Goal: Communication & Community: Share content

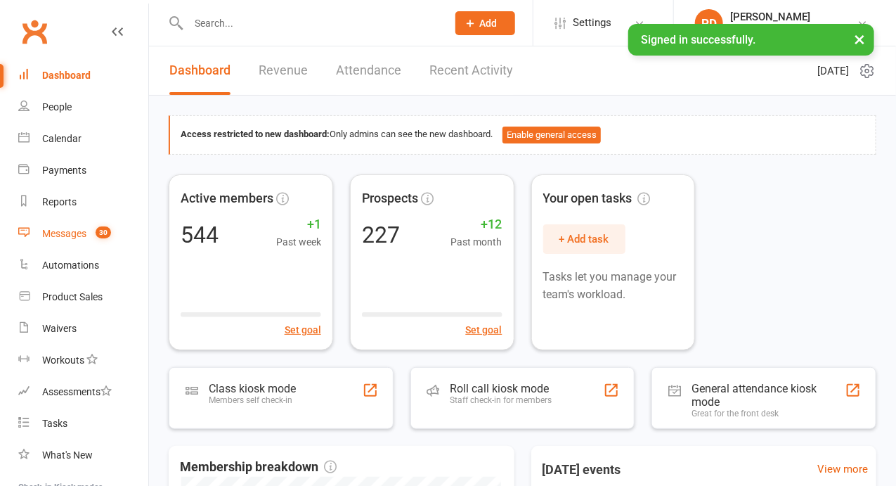
click at [50, 233] on div "Messages" at bounding box center [64, 233] width 44 height 11
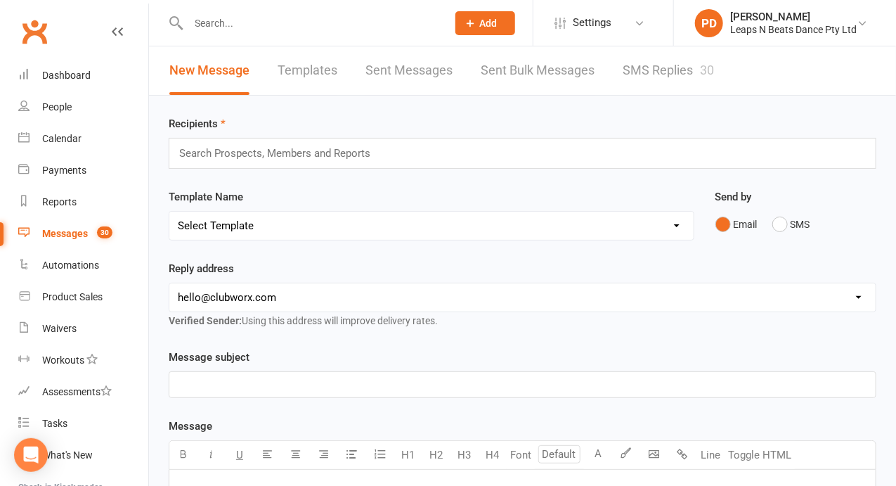
click at [762, 219] on div "Email SMS" at bounding box center [795, 224] width 161 height 27
click at [784, 224] on button "SMS" at bounding box center [791, 224] width 38 height 27
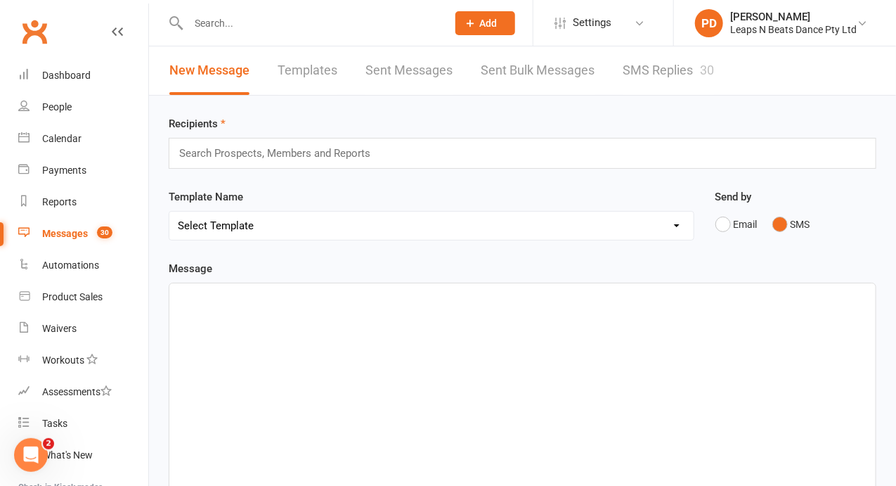
click at [256, 323] on div "﻿" at bounding box center [522, 388] width 706 height 211
paste div
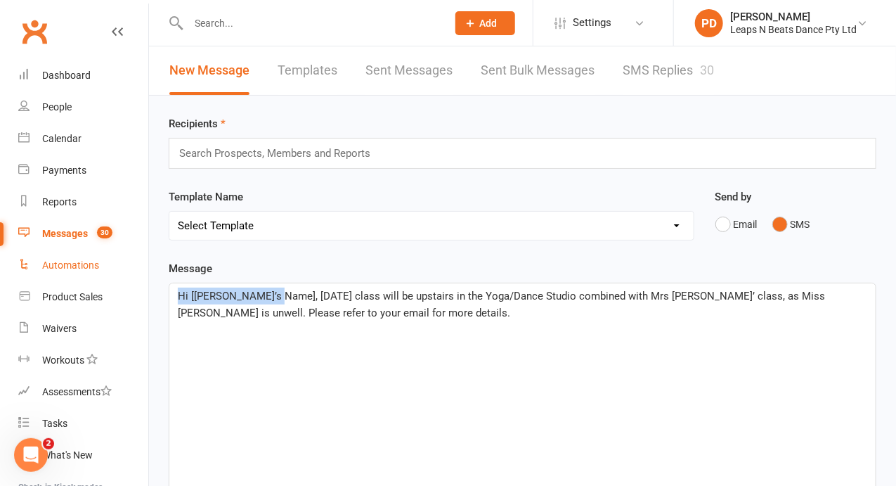
drag, startPoint x: 268, startPoint y: 289, endPoint x: 36, endPoint y: 256, distance: 234.2
click at [36, 256] on ui-view "Prospect Member Non-attending contact Class / event Appointment Task Membership…" at bounding box center [448, 374] width 896 height 741
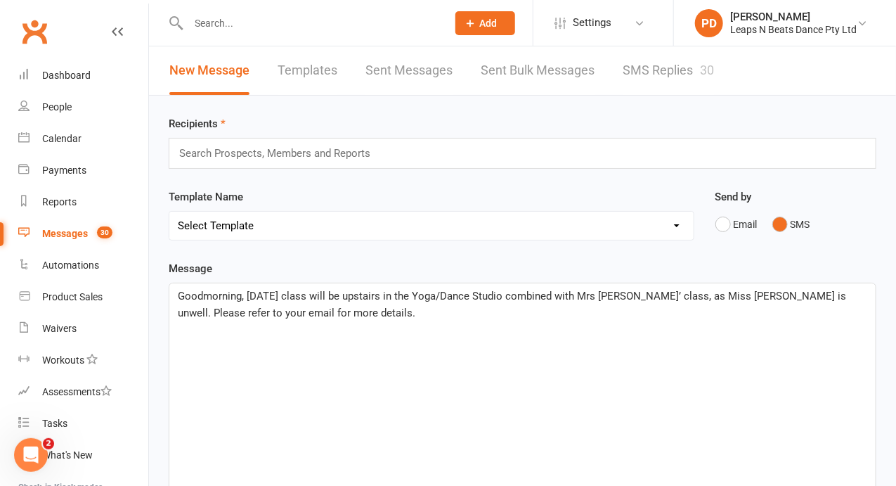
click at [200, 295] on span "Goodmorning, [DATE] class will be upstairs in the Yoga/Dance Studio combined wi…" at bounding box center [513, 305] width 671 height 30
click at [280, 292] on span "Good morning, [DATE] class will be upstairs in the Yoga/Dance Studio combined w…" at bounding box center [515, 305] width 674 height 30
click at [334, 313] on p "Good morning, [DATE] dance class will be upstairs in the Yoga/Dance Studio comb…" at bounding box center [522, 304] width 689 height 34
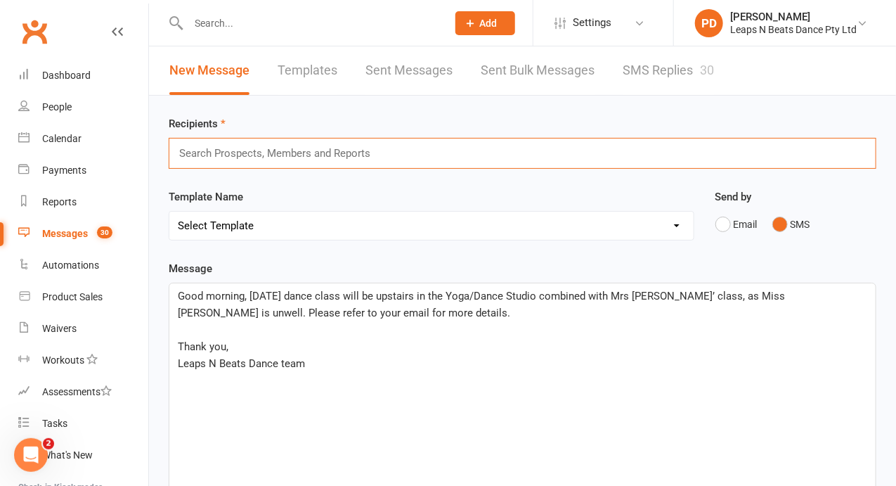
click at [331, 155] on input "text" at bounding box center [281, 153] width 206 height 18
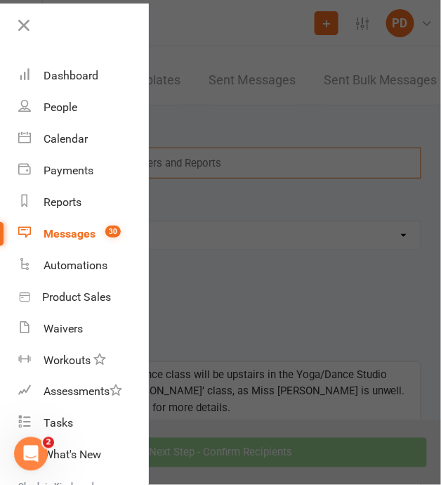
click at [263, 164] on div at bounding box center [220, 242] width 441 height 485
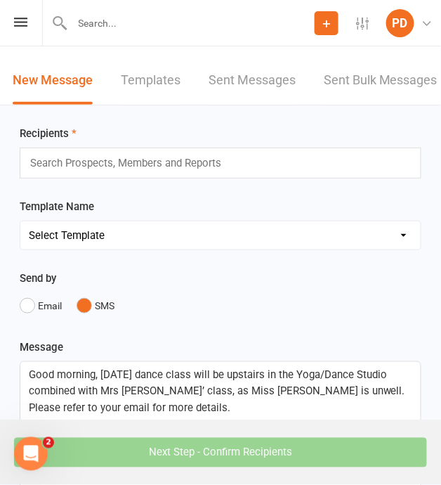
click at [263, 164] on div "Search Prospects, Members and Reports" at bounding box center [221, 163] width 402 height 31
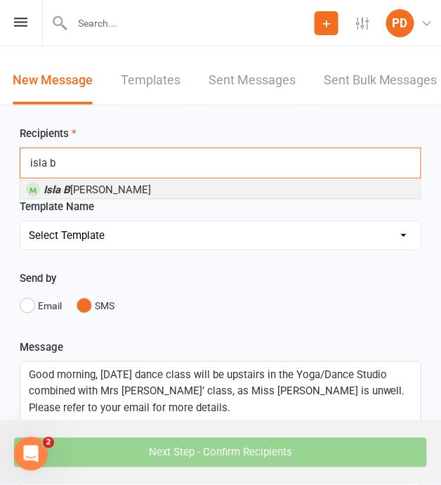
type input "isla ba"
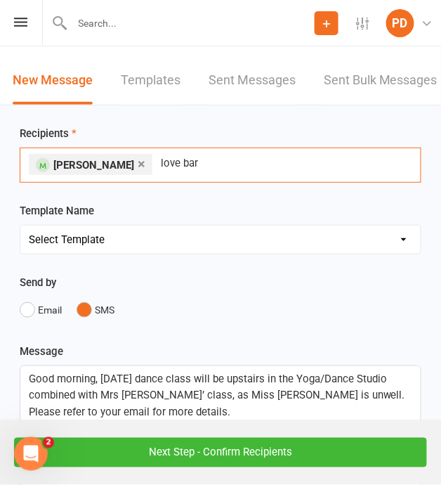
type input "love barn"
type input "[PERSON_NAME]"
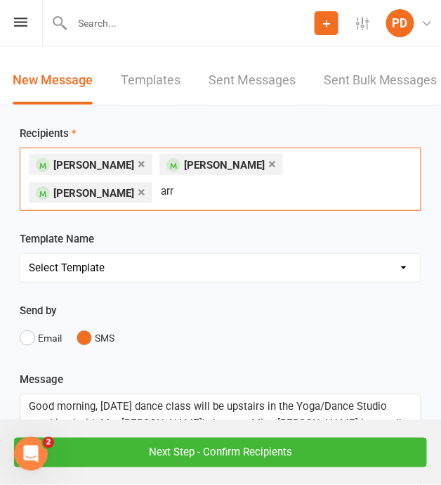
type input "arri"
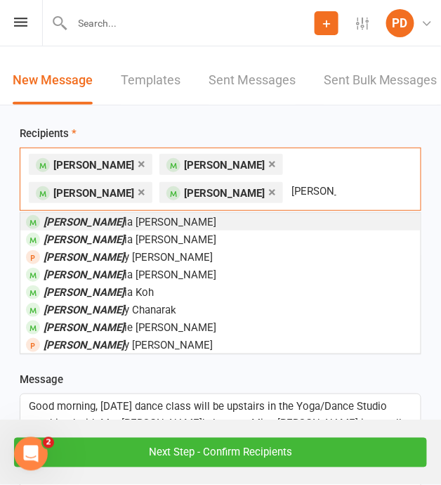
type input "[PERSON_NAME]"
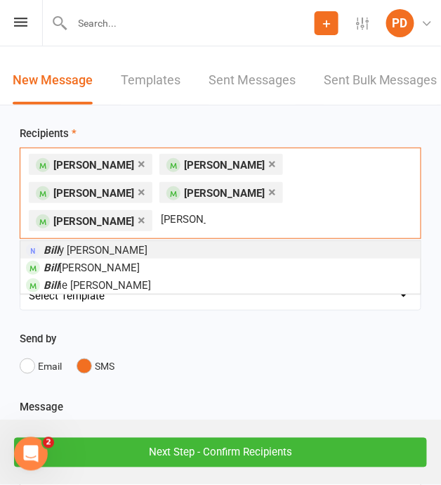
type input "[PERSON_NAME]"
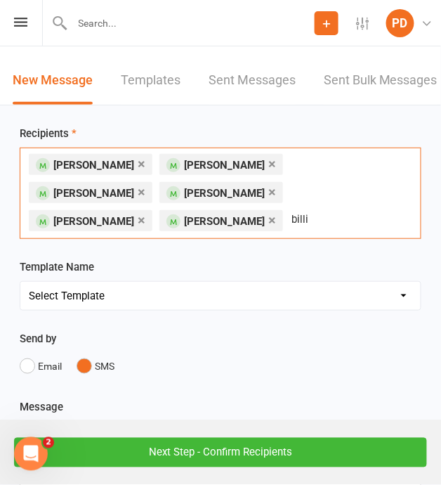
type input "[PERSON_NAME]"
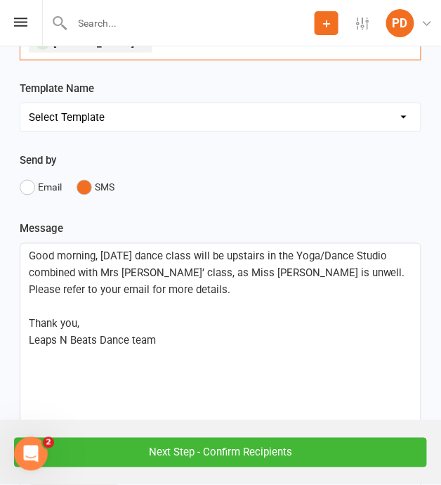
scroll to position [207, 0]
click at [181, 332] on p "Leaps N Beats Dance team" at bounding box center [221, 340] width 384 height 17
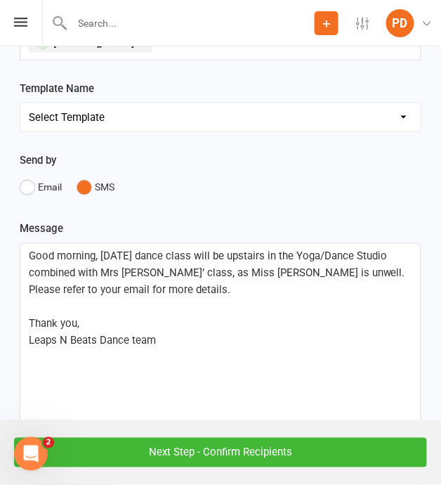
click at [181, 332] on p "Leaps N Beats Dance team" at bounding box center [221, 340] width 384 height 17
click at [256, 455] on input "Next Step - Confirm Recipients" at bounding box center [220, 453] width 413 height 30
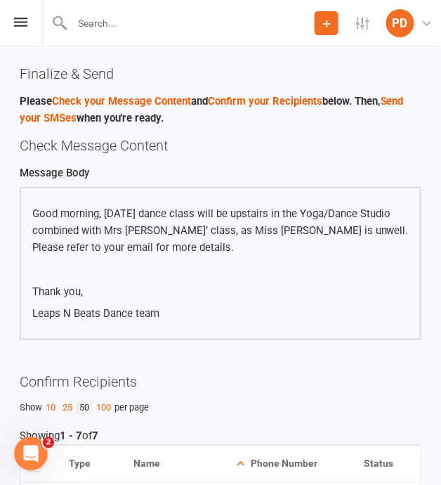
scroll to position [355, 0]
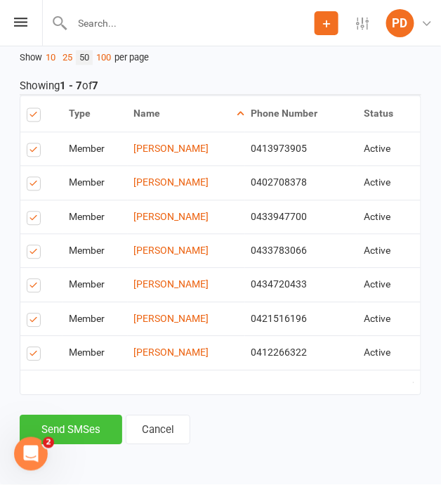
click at [86, 431] on button "Send SMSes" at bounding box center [71, 430] width 103 height 30
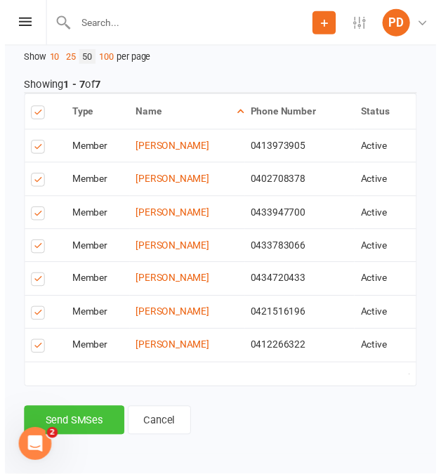
scroll to position [329, 0]
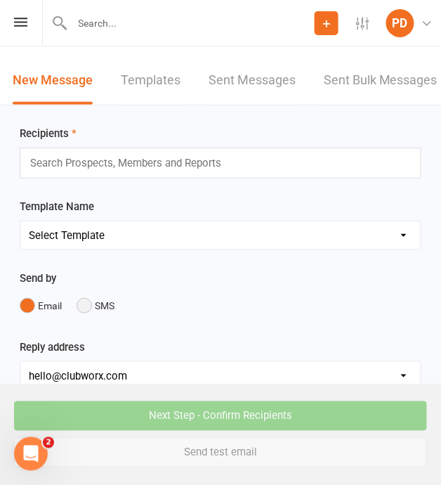
click at [86, 301] on button "SMS" at bounding box center [96, 305] width 38 height 27
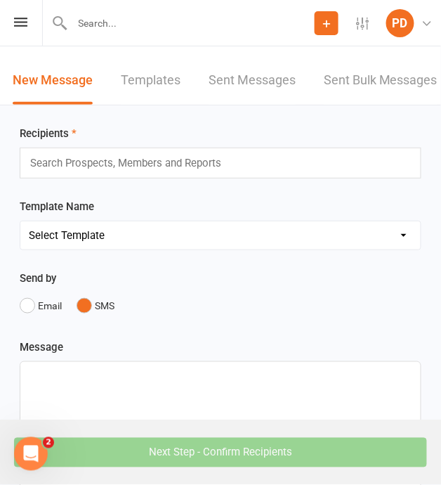
scroll to position [139, 0]
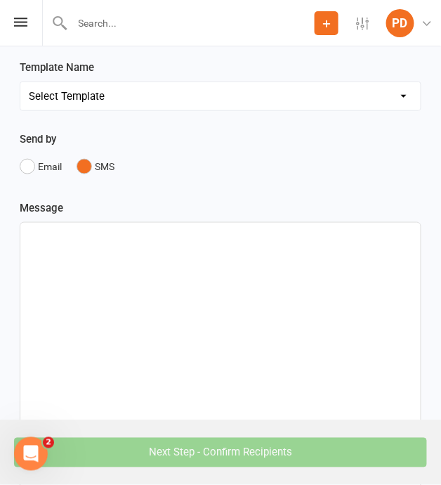
click at [93, 233] on p "﻿" at bounding box center [221, 235] width 384 height 17
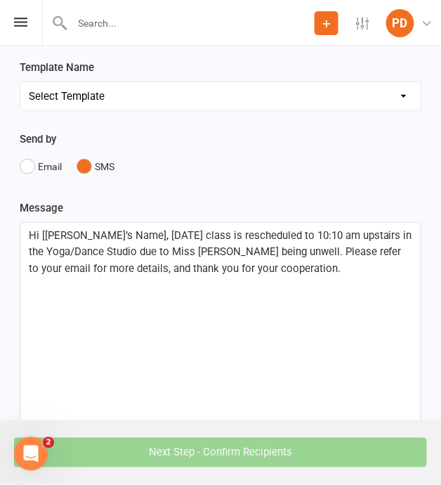
click at [120, 233] on span "Hi [[PERSON_NAME]’s Name], [DATE] class is rescheduled to 10:10 am upstairs in …" at bounding box center [222, 252] width 386 height 46
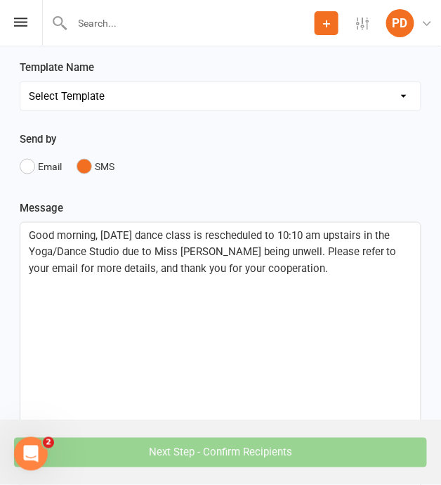
click at [276, 267] on p "Good morning, [DATE] dance class is rescheduled to 10:10 am upstairs in the Yog…" at bounding box center [221, 252] width 384 height 51
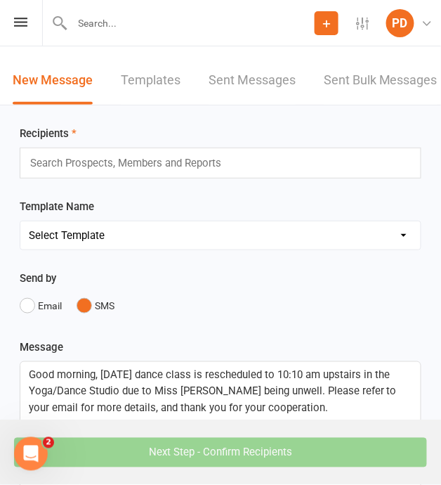
click at [200, 155] on input "text" at bounding box center [132, 163] width 206 height 18
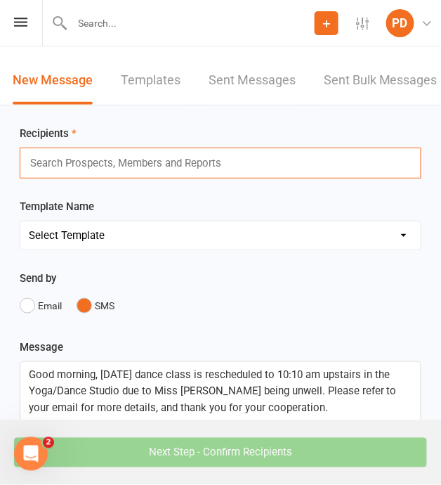
click at [201, 158] on input "text" at bounding box center [132, 163] width 206 height 18
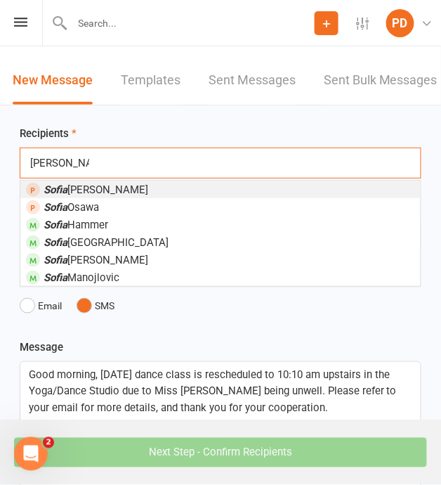
type input "[PERSON_NAME]"
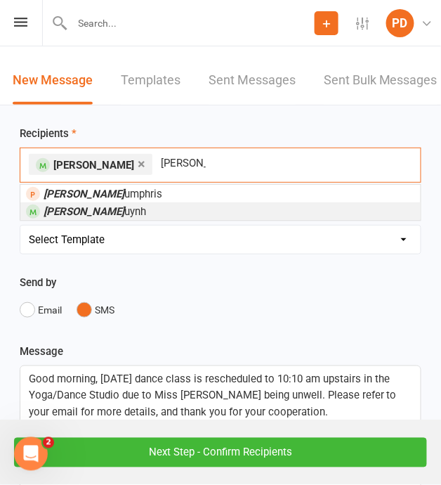
type input "[PERSON_NAME]"
click at [220, 212] on li "[PERSON_NAME]" at bounding box center [220, 211] width 401 height 18
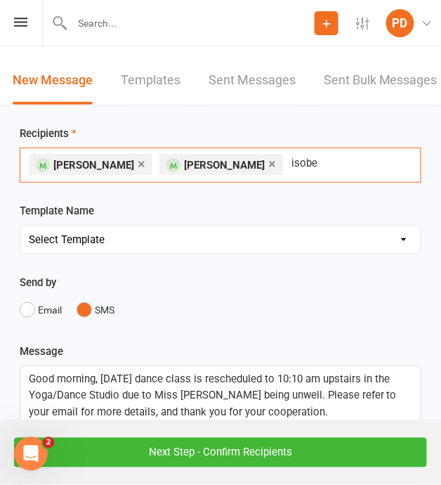
type input "isobel"
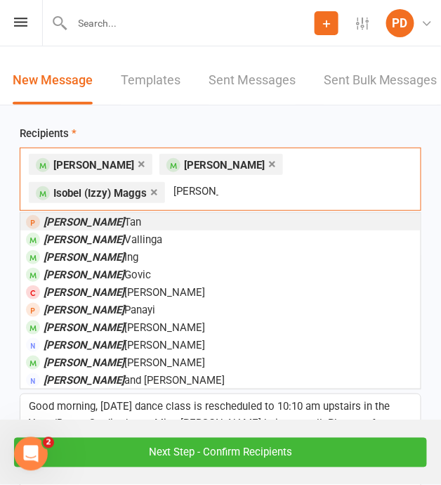
type input "[PERSON_NAME]"
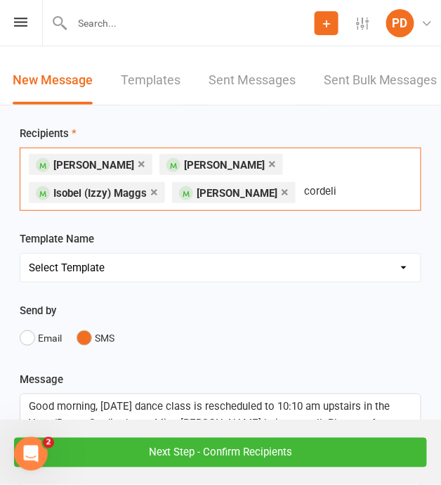
type input "[PERSON_NAME]"
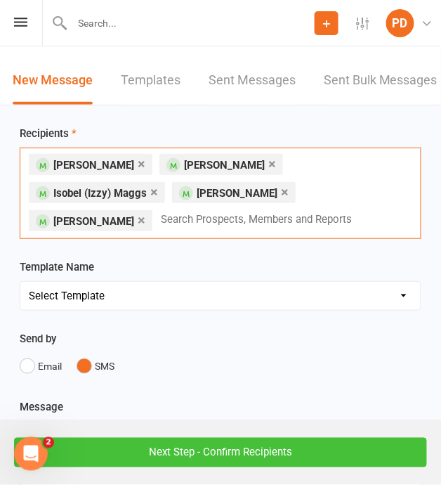
click at [363, 450] on input "Next Step - Confirm Recipients" at bounding box center [220, 453] width 413 height 30
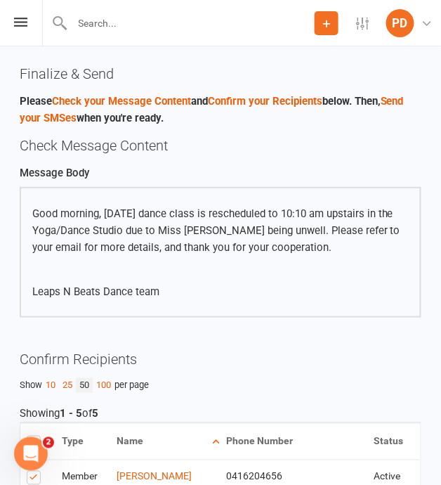
scroll to position [265, 0]
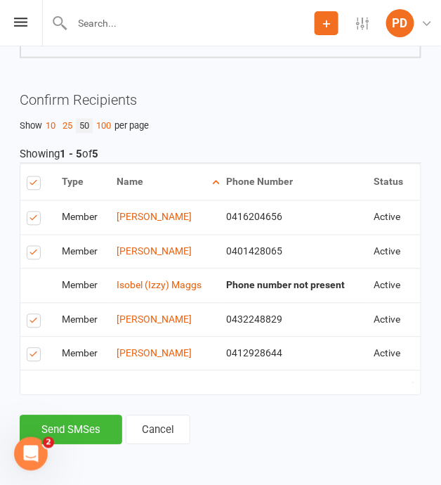
click at [194, 370] on td at bounding box center [220, 382] width 401 height 25
click at [87, 433] on button "Send SMSes" at bounding box center [71, 430] width 103 height 30
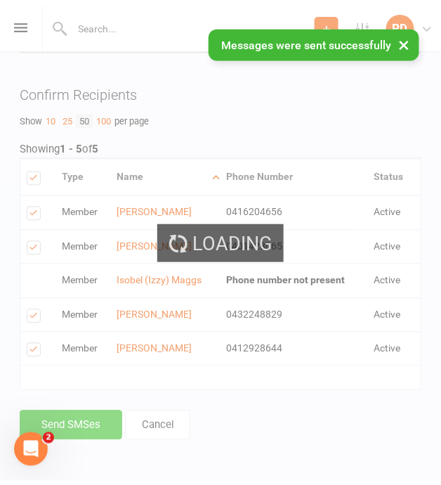
scroll to position [0, 0]
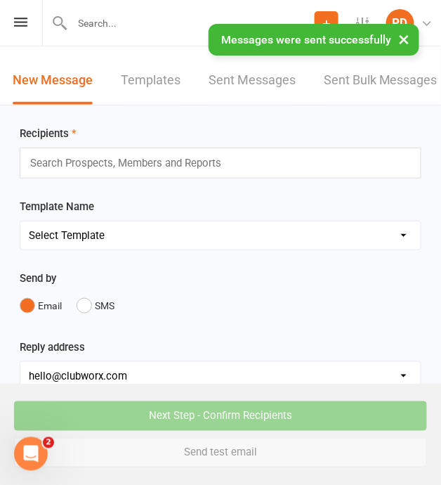
scroll to position [93, 0]
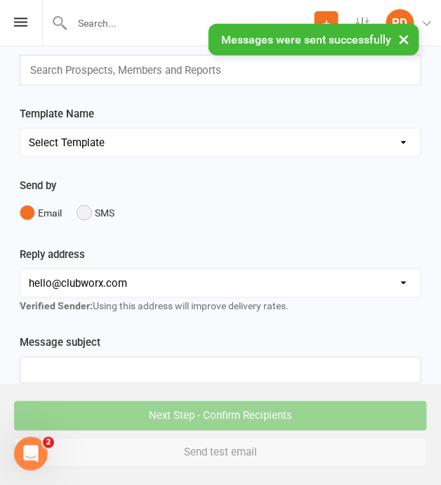
click at [84, 205] on button "SMS" at bounding box center [96, 213] width 38 height 27
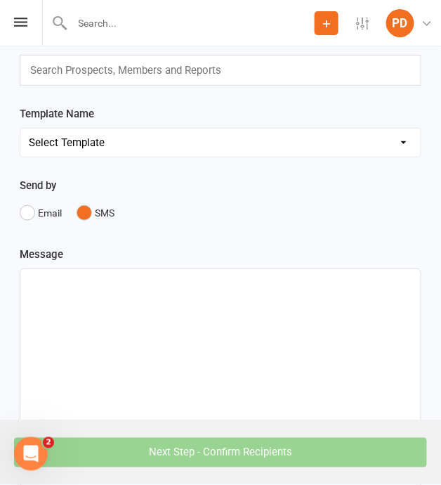
click at [105, 290] on div "﻿" at bounding box center [220, 374] width 401 height 211
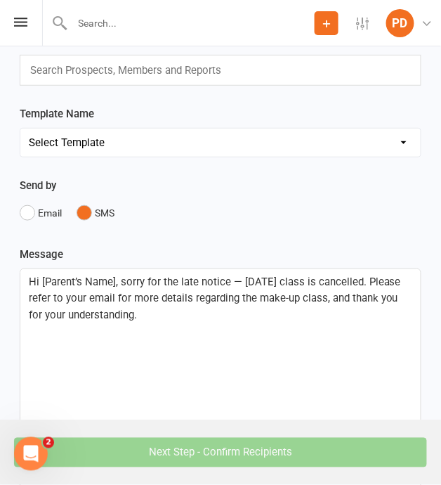
click at [116, 282] on span "Hi [Parent’s Name], sorry for the late notice — [DATE] class is cancelled. Plea…" at bounding box center [216, 298] width 375 height 46
drag, startPoint x: 116, startPoint y: 282, endPoint x: -1, endPoint y: 267, distance: 118.4
click at [0, 267] on html "Prospect Member Non-attending contact Class / event Appointment Task Membership…" at bounding box center [220, 378] width 441 height 942
click at [122, 287] on p "Hi [Parent’s Name], sorry for the late notice — [DATE] class is cancelled. Plea…" at bounding box center [221, 298] width 384 height 51
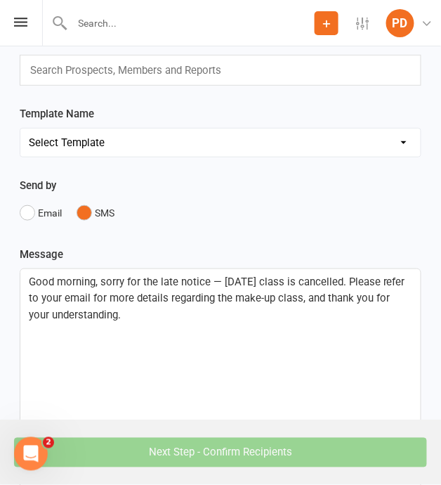
click at [252, 278] on span "Good morning, sorry for the late notice — [DATE] class is cancelled. Please ref…" at bounding box center [218, 298] width 379 height 46
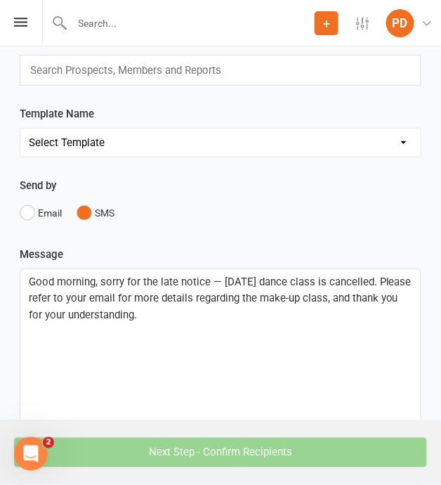
click at [370, 280] on span "Good morning, sorry for the late notice — [DATE] dance class is cancelled. Plea…" at bounding box center [222, 298] width 386 height 46
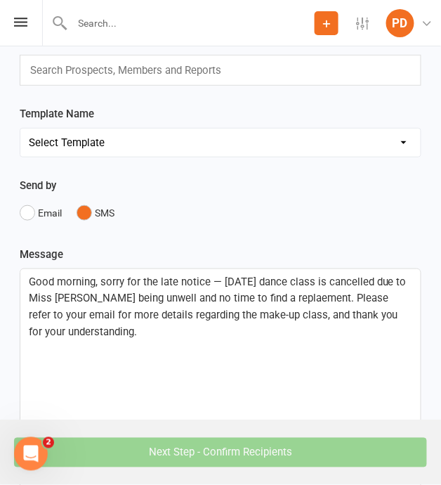
click at [262, 298] on span "Good morning, sorry for the late notice — [DATE] dance class is cancelled due t…" at bounding box center [219, 306] width 381 height 63
click at [160, 334] on p "Good morning, sorry for the late notice — [DATE] dance class is cancelled due t…" at bounding box center [221, 306] width 384 height 67
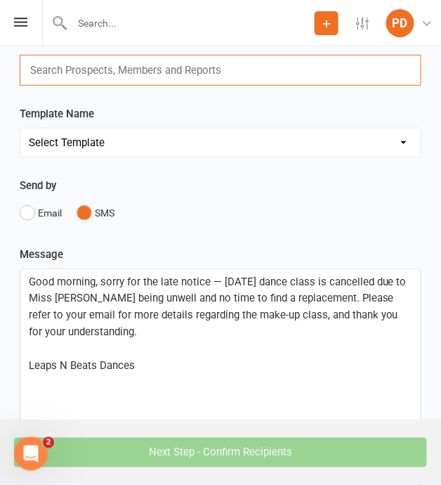
click at [94, 68] on input "text" at bounding box center [132, 70] width 206 height 18
click at [153, 360] on p "Leaps N Beats Dances" at bounding box center [221, 366] width 384 height 17
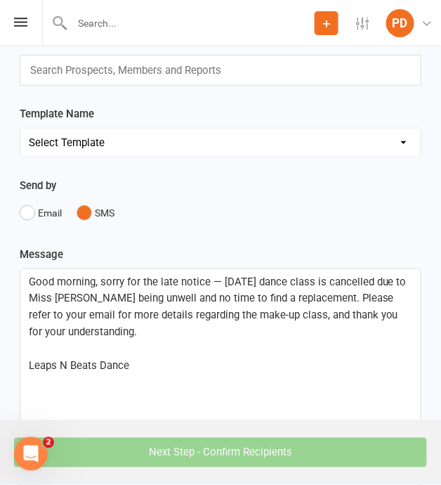
click at [122, 67] on input "text" at bounding box center [132, 70] width 206 height 18
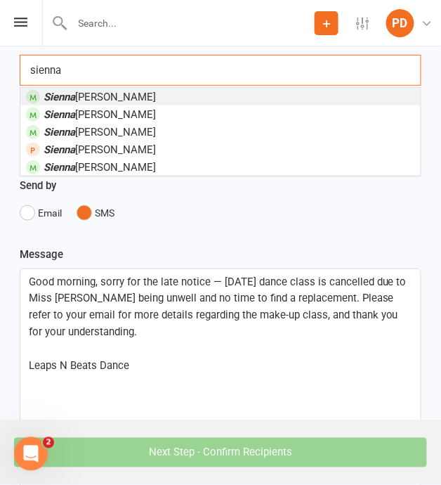
type input "sienna"
click at [131, 94] on li "[PERSON_NAME]" at bounding box center [220, 97] width 401 height 18
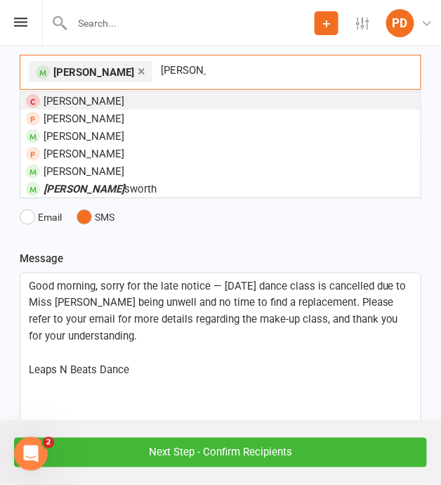
type input "[PERSON_NAME]"
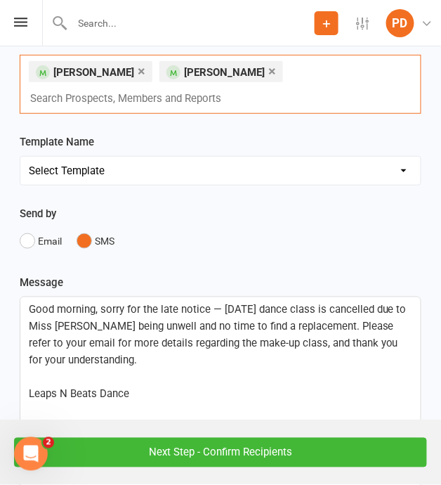
type input "e"
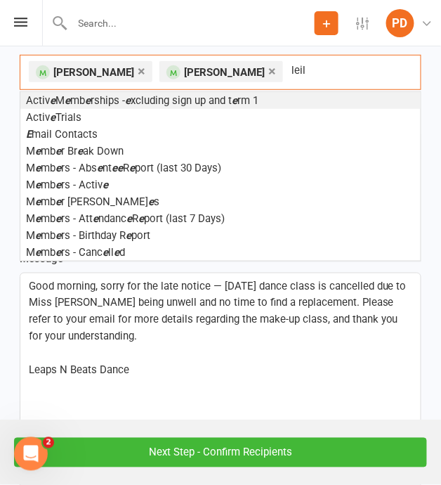
type input "[PERSON_NAME]"
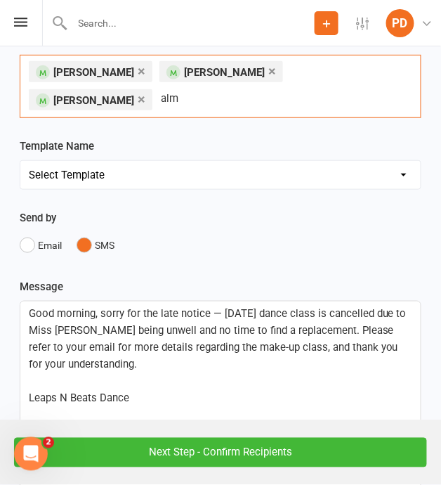
type input "[PERSON_NAME]"
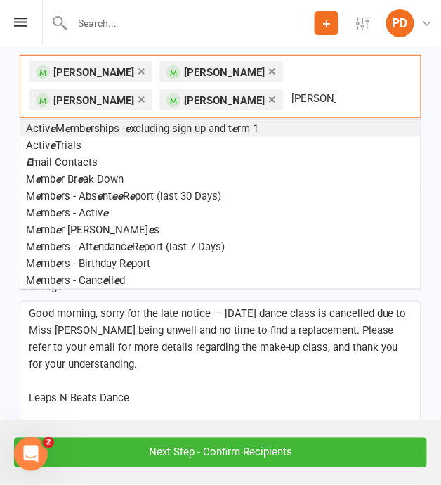
type input "[PERSON_NAME]"
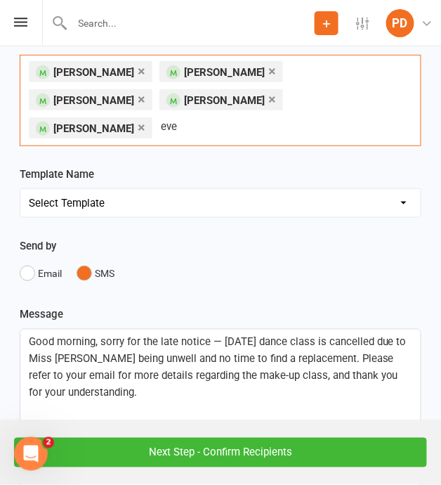
type input "evel"
type input "orla"
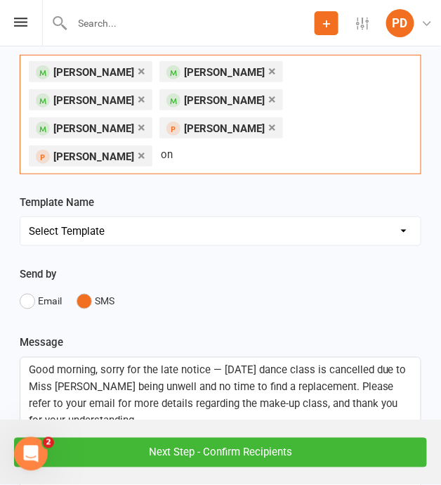
type input "ong"
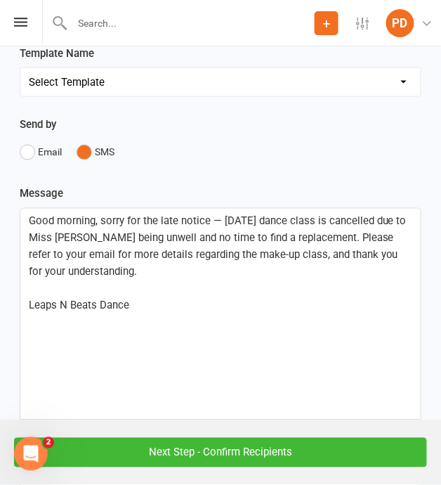
scroll to position [0, 0]
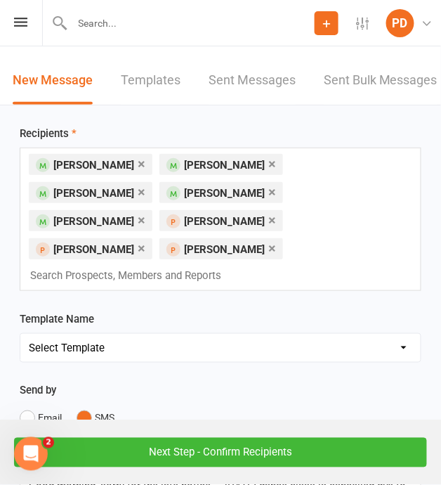
click at [247, 225] on div "× [PERSON_NAME] × [PERSON_NAME] × [PERSON_NAME] × [PERSON_NAME] × [PERSON_NAME]…" at bounding box center [221, 219] width 402 height 143
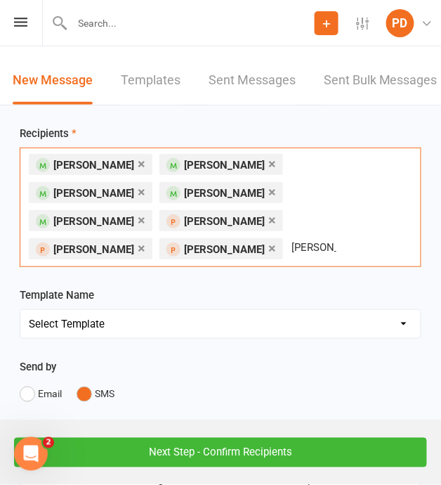
type input "[PERSON_NAME]"
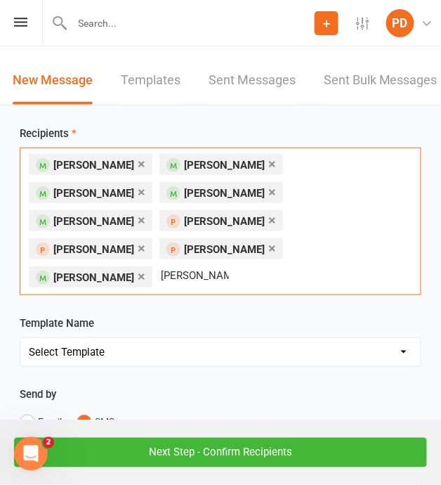
type input "[PERSON_NAME]"
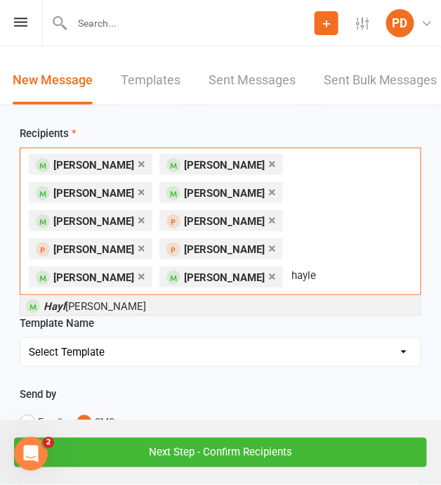
type input "hayley"
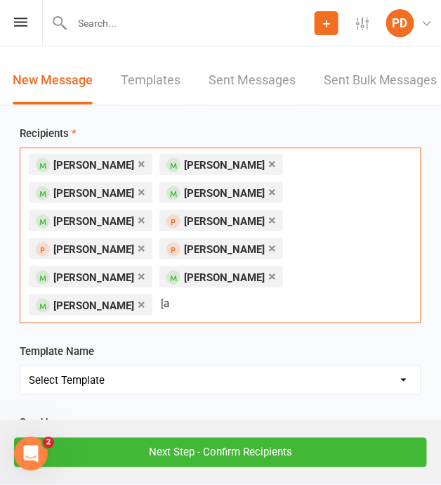
type input "["
type input "[PERSON_NAME]"
type input "x"
type input "zahra"
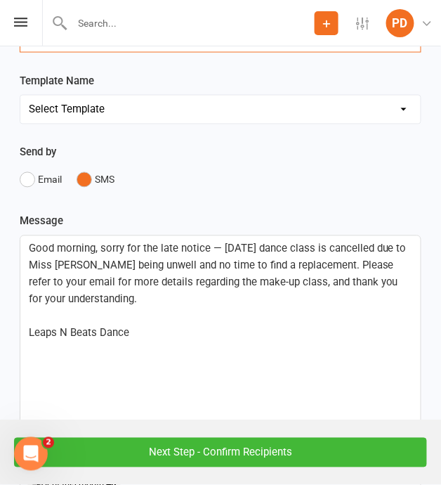
scroll to position [299, 0]
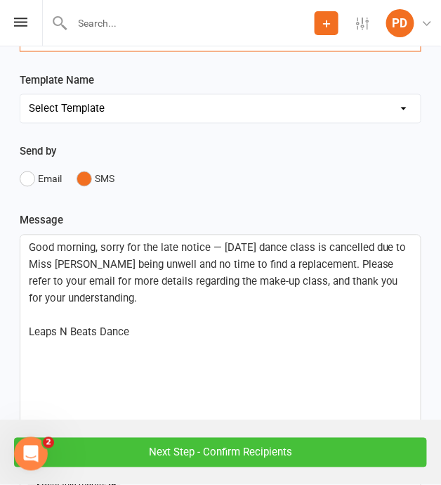
click at [232, 443] on input "Next Step - Confirm Recipients" at bounding box center [220, 453] width 413 height 30
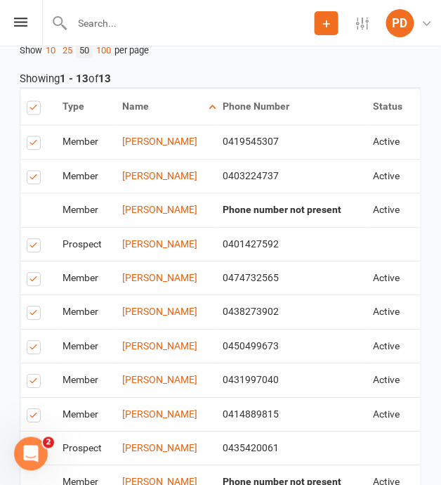
scroll to position [552, 0]
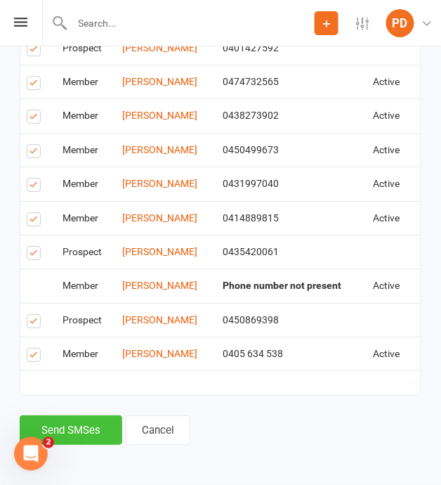
click at [94, 434] on button "Send SMSes" at bounding box center [71, 430] width 103 height 30
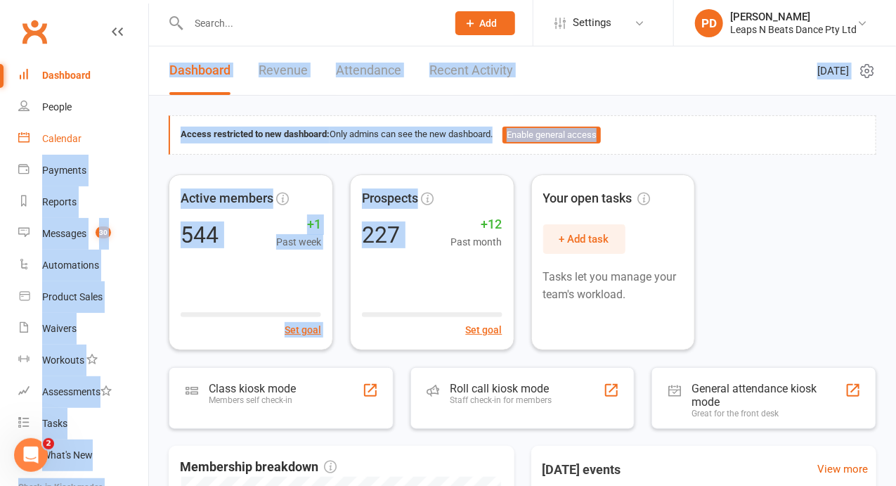
drag, startPoint x: 436, startPoint y: 212, endPoint x: 122, endPoint y: 150, distance: 320.7
click at [122, 150] on ui-view "Prospect Member Non-attending contact Class / event Appointment Task Membership…" at bounding box center [448, 453] width 896 height 899
click at [77, 133] on div "Calendar" at bounding box center [61, 138] width 39 height 11
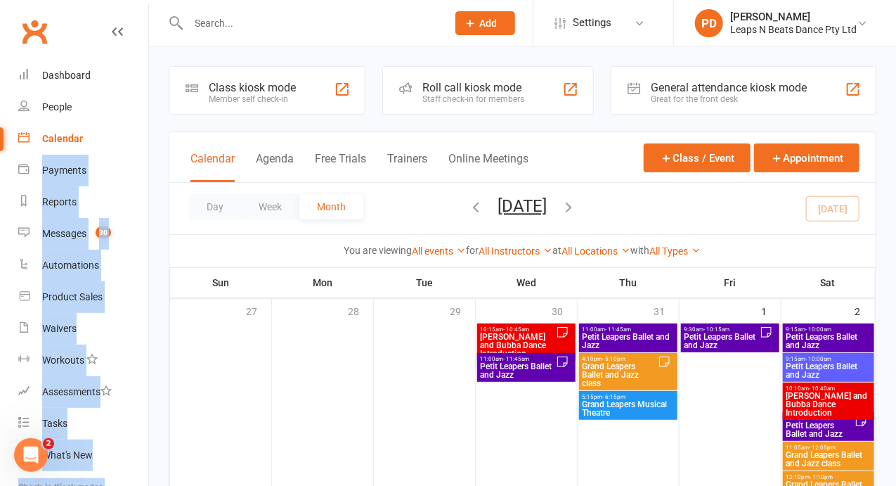
click at [871, 156] on div "Calendar Agenda Free Trials Trainers Online Meetings Class / Event Appointment" at bounding box center [522, 157] width 706 height 51
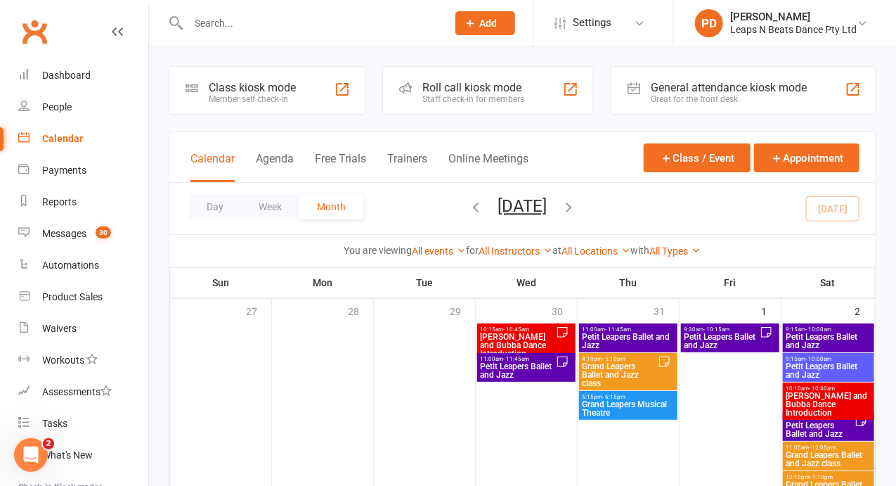
scroll to position [406, 0]
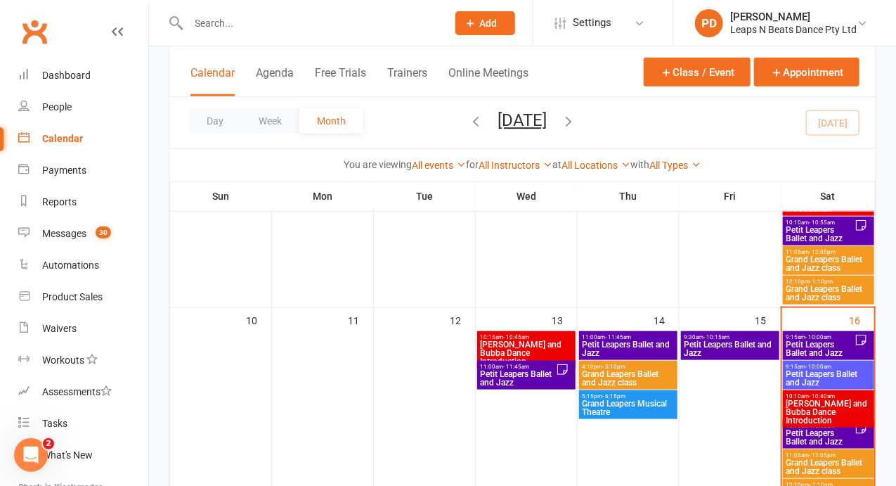
click at [827, 371] on span "Petit Leapers Ballet and Jazz" at bounding box center [829, 378] width 86 height 17
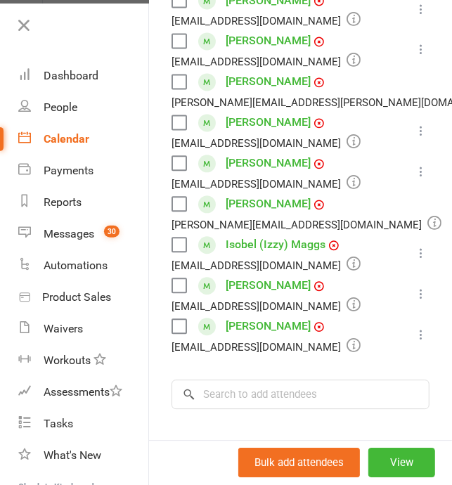
scroll to position [520, 0]
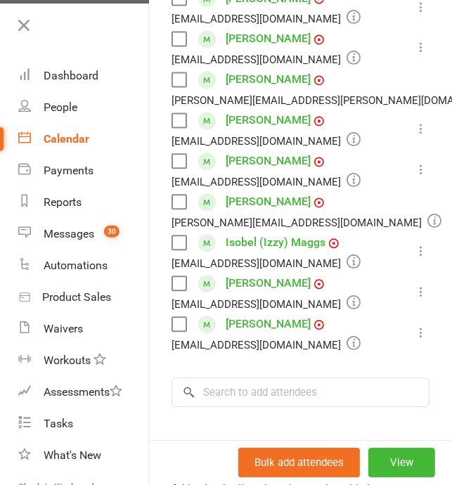
click at [57, 130] on link "Calendar" at bounding box center [83, 139] width 130 height 32
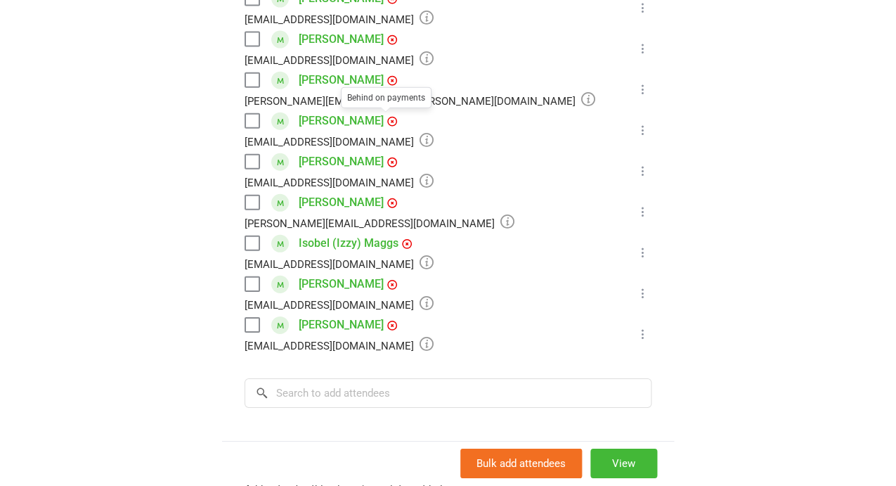
scroll to position [0, 0]
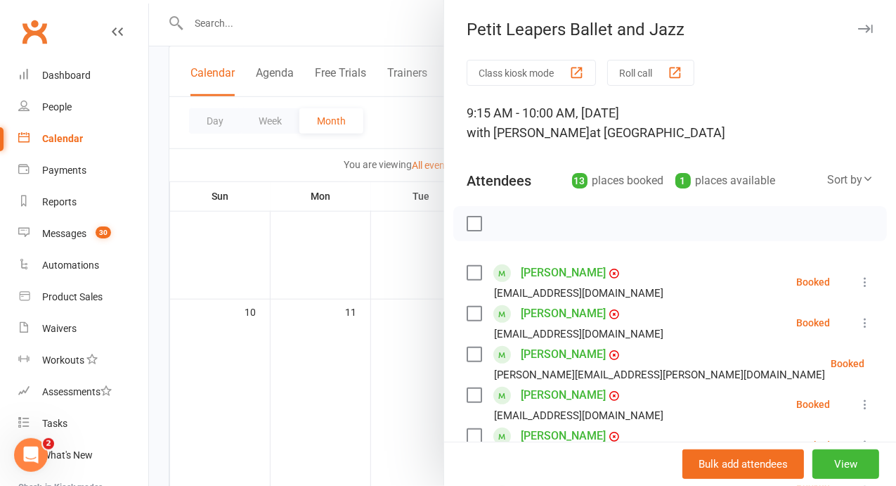
click at [469, 188] on div at bounding box center [522, 243] width 747 height 486
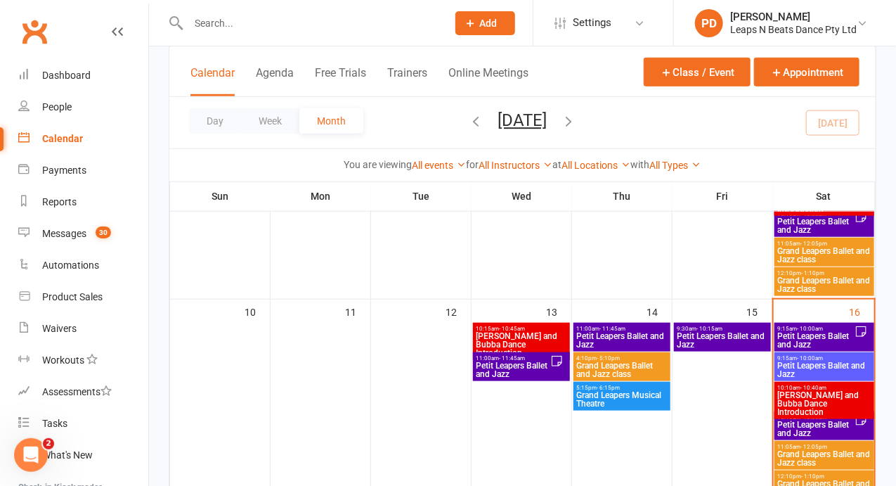
click at [824, 396] on span "[PERSON_NAME] and Bubba Dance Introduction" at bounding box center [824, 403] width 95 height 25
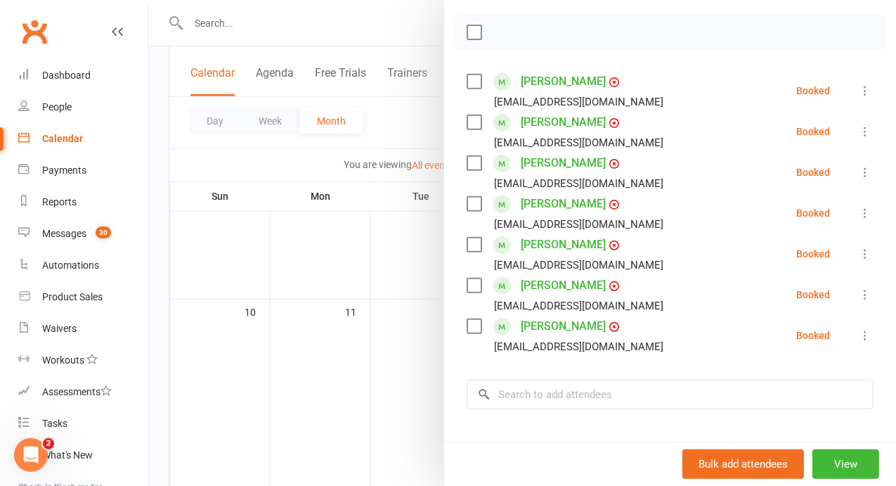
scroll to position [207, 0]
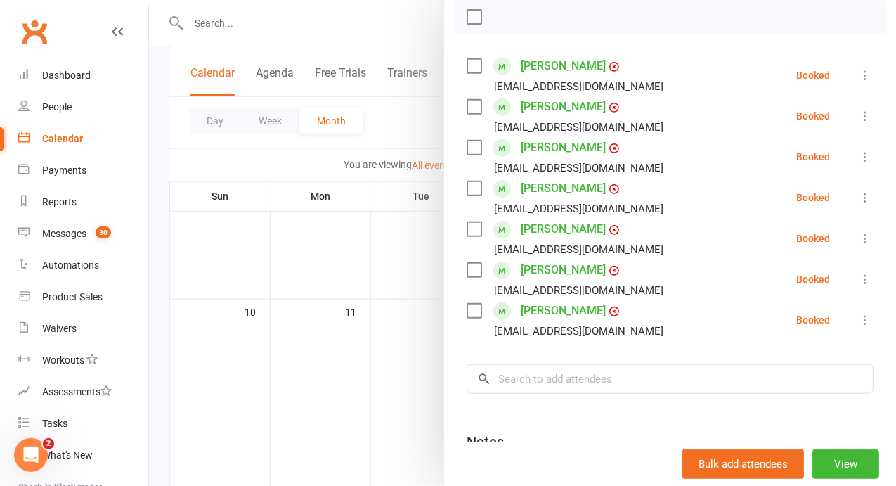
click at [527, 259] on div at bounding box center [522, 243] width 747 height 486
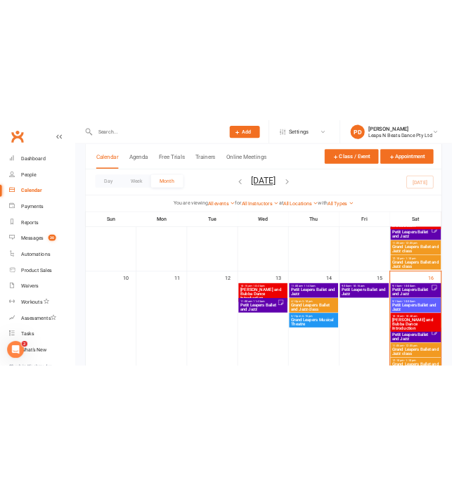
scroll to position [542, 0]
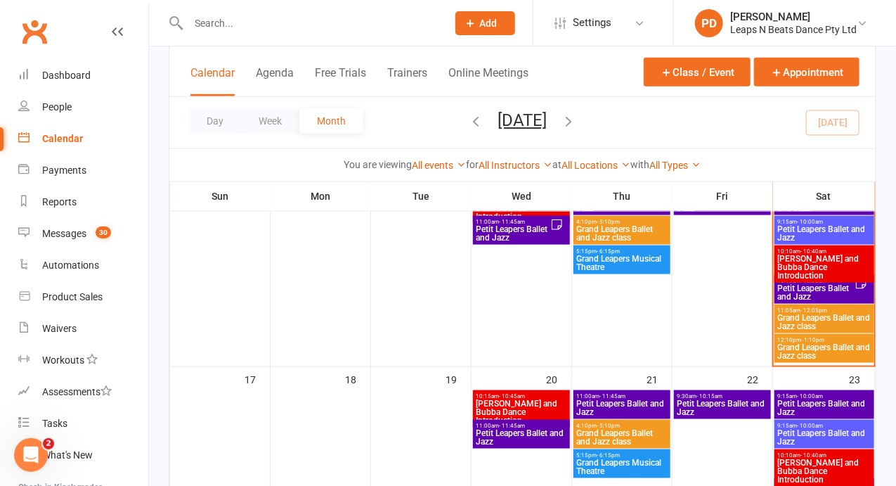
click at [805, 352] on span "Grand Leapers Ballet and Jazz class" at bounding box center [824, 351] width 95 height 17
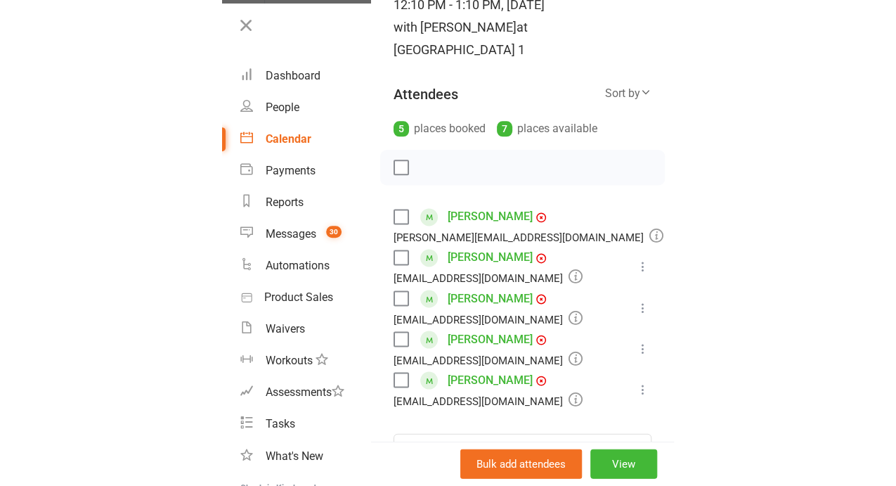
scroll to position [267, 0]
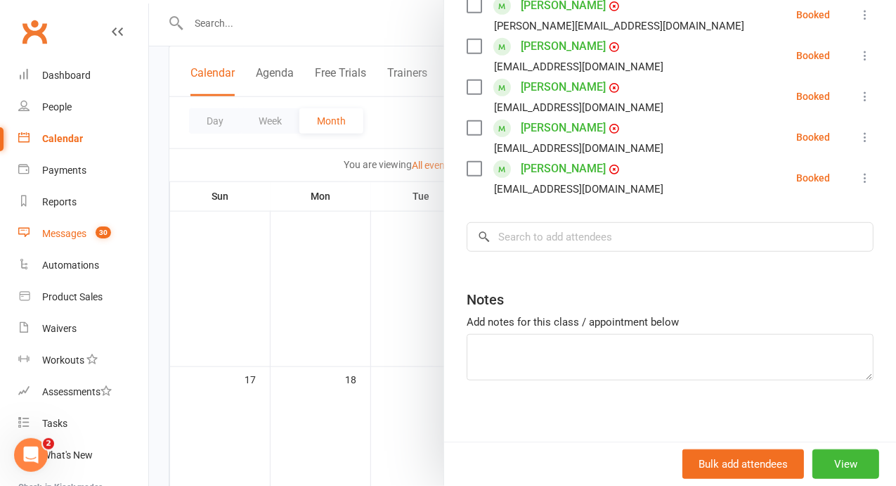
click at [77, 234] on div "Messages" at bounding box center [64, 233] width 44 height 11
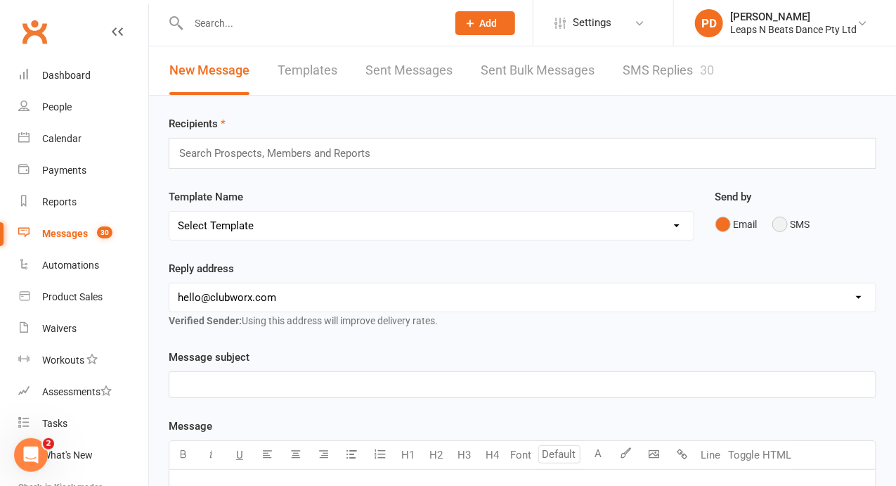
click at [782, 226] on button "SMS" at bounding box center [791, 224] width 38 height 27
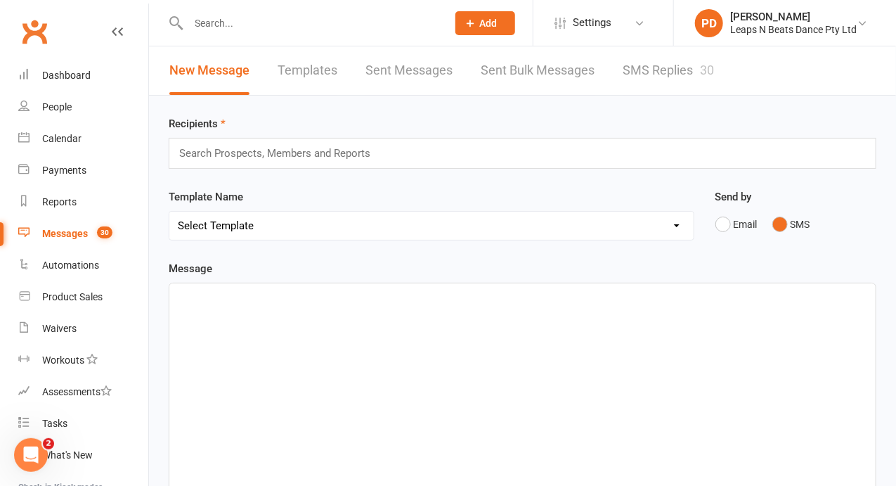
drag, startPoint x: 482, startPoint y: 4, endPoint x: 566, endPoint y: 191, distance: 205.7
click at [566, 191] on div "Template Name Select Template [SMS] Absentees Last Week [SMS] After Trial Class…" at bounding box center [432, 214] width 526 height 52
click at [294, 310] on div "﻿" at bounding box center [522, 388] width 706 height 211
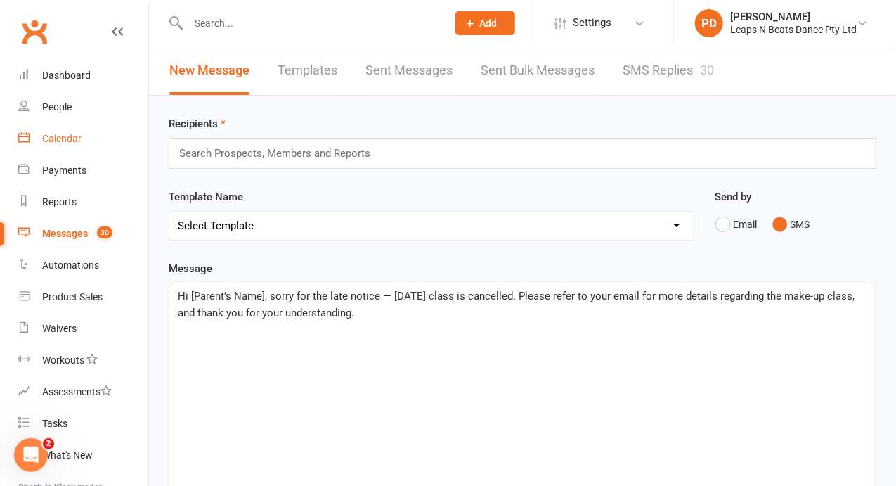
drag, startPoint x: 375, startPoint y: 320, endPoint x: 34, endPoint y: 137, distance: 386.1
click at [34, 137] on ui-view "Prospect Member Non-attending contact Class / event Appointment Task Membership…" at bounding box center [448, 374] width 896 height 741
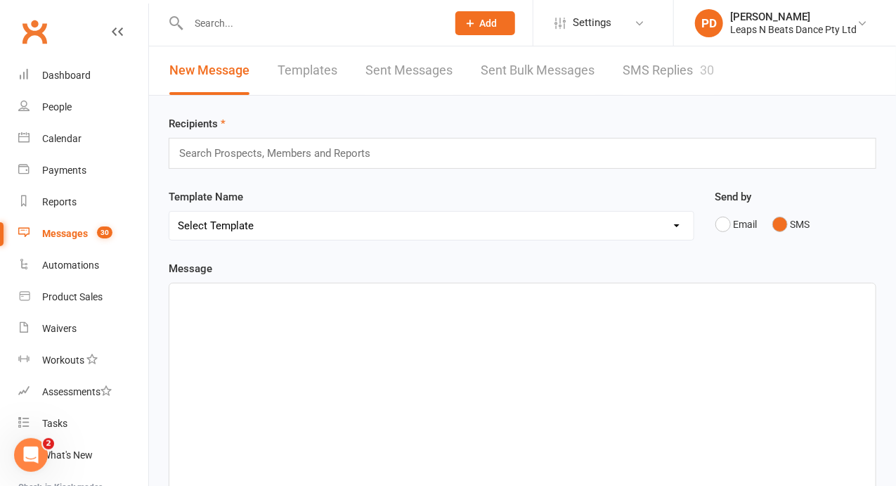
click at [516, 284] on div "﻿" at bounding box center [522, 388] width 706 height 211
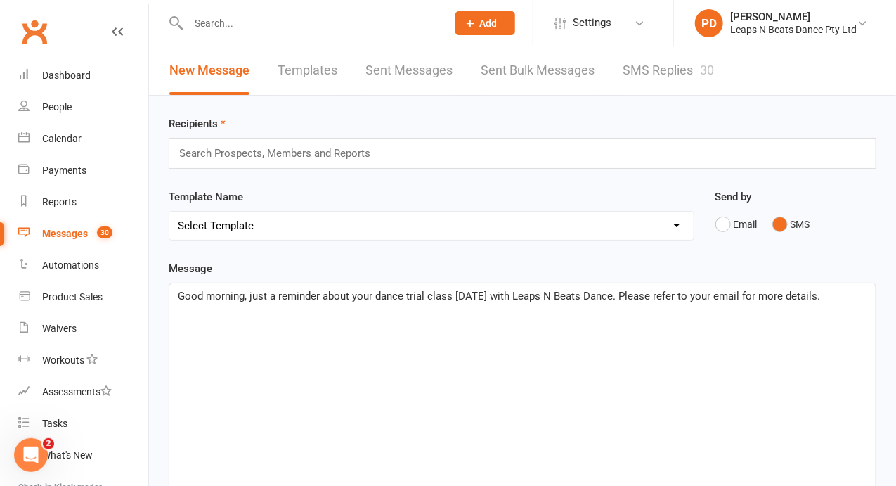
click at [444, 151] on div "Search Prospects, Members and Reports" at bounding box center [523, 153] width 708 height 31
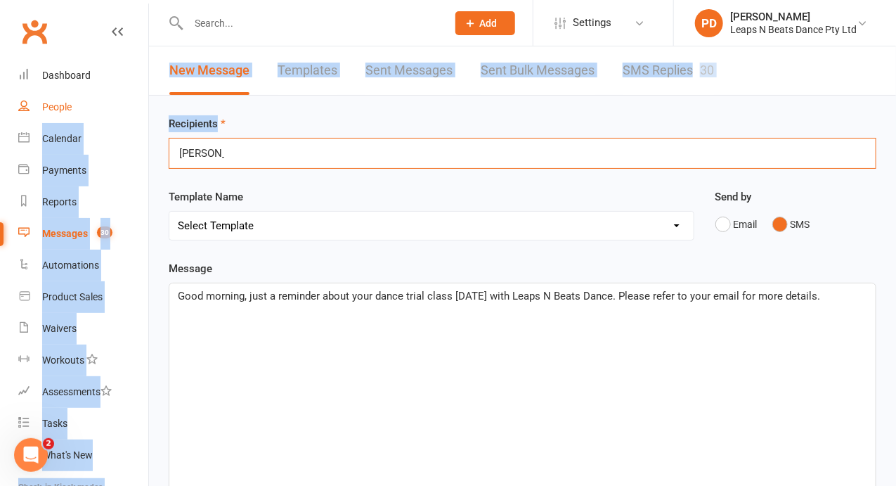
drag, startPoint x: 342, startPoint y: 150, endPoint x: 112, endPoint y: 112, distance: 232.9
click at [112, 112] on ui-view "Prospect Member Non-attending contact Class / event Appointment Task Membership…" at bounding box center [448, 374] width 896 height 741
click at [297, 152] on div "swapna swapna" at bounding box center [523, 153] width 708 height 31
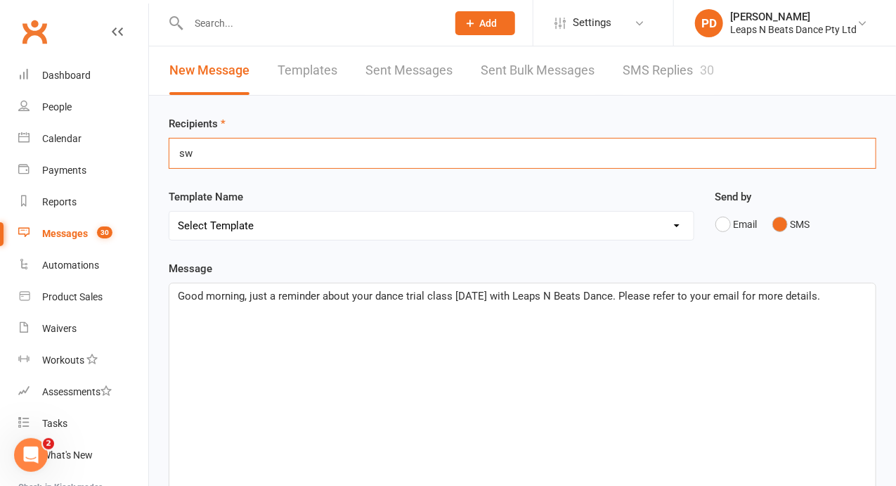
type input "s"
type input "g"
type input "0"
